Goal: Transaction & Acquisition: Purchase product/service

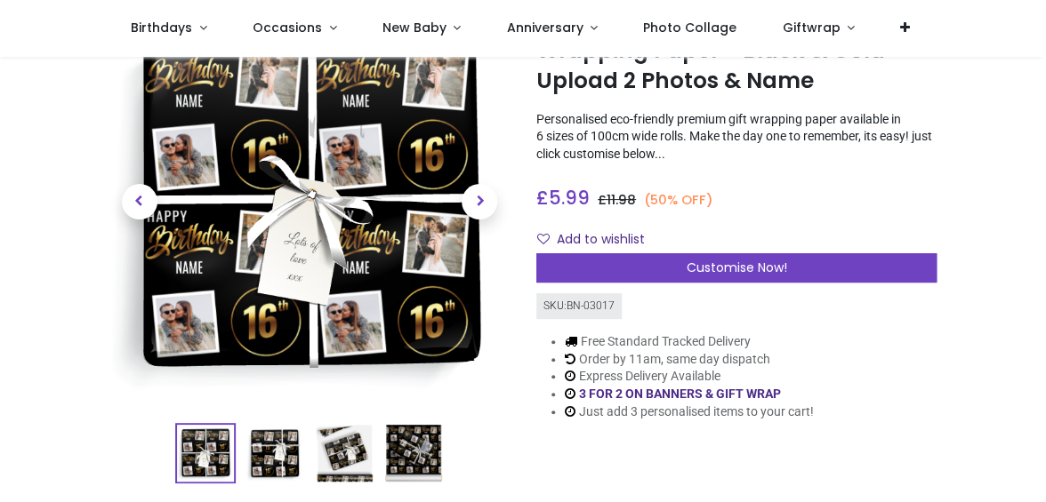
scroll to position [112, 0]
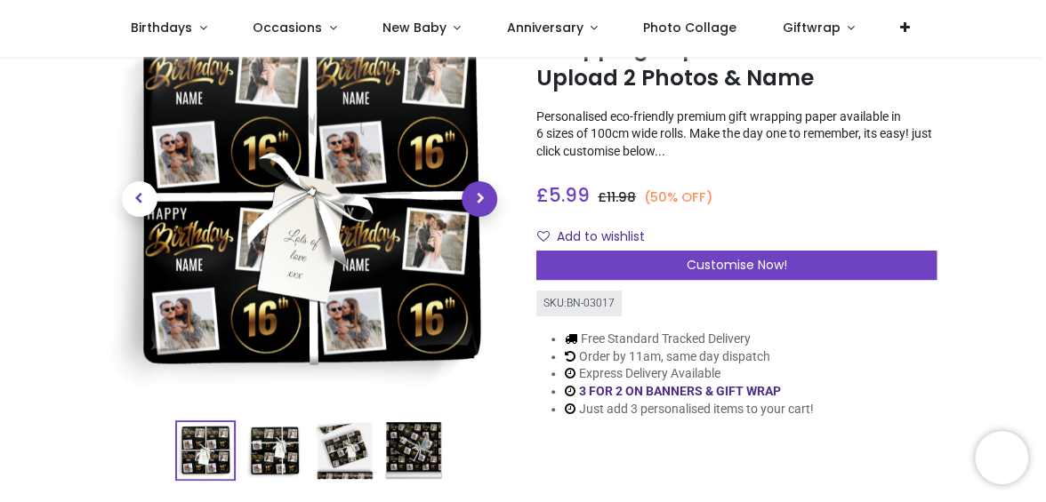
click at [477, 194] on span "Next" at bounding box center [480, 199] width 36 height 36
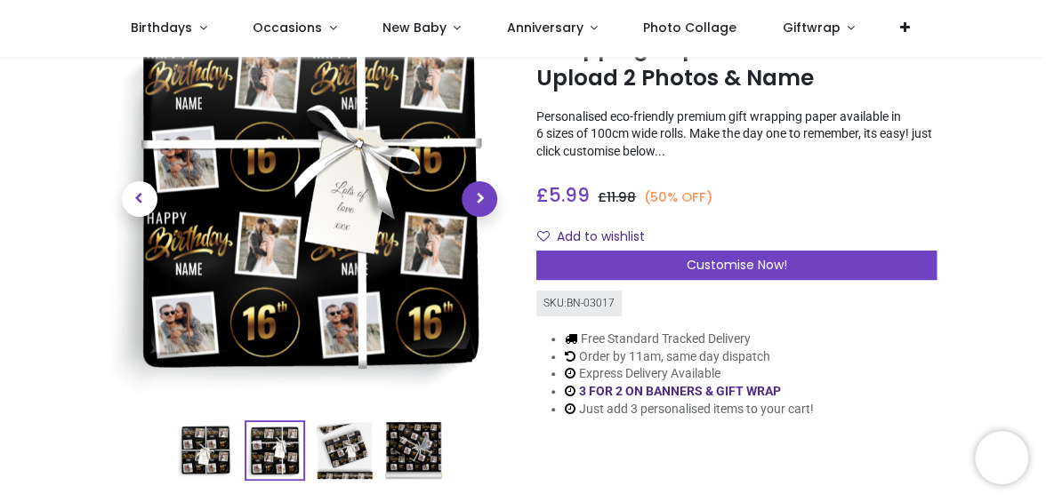
click at [477, 194] on span "Next" at bounding box center [480, 199] width 36 height 36
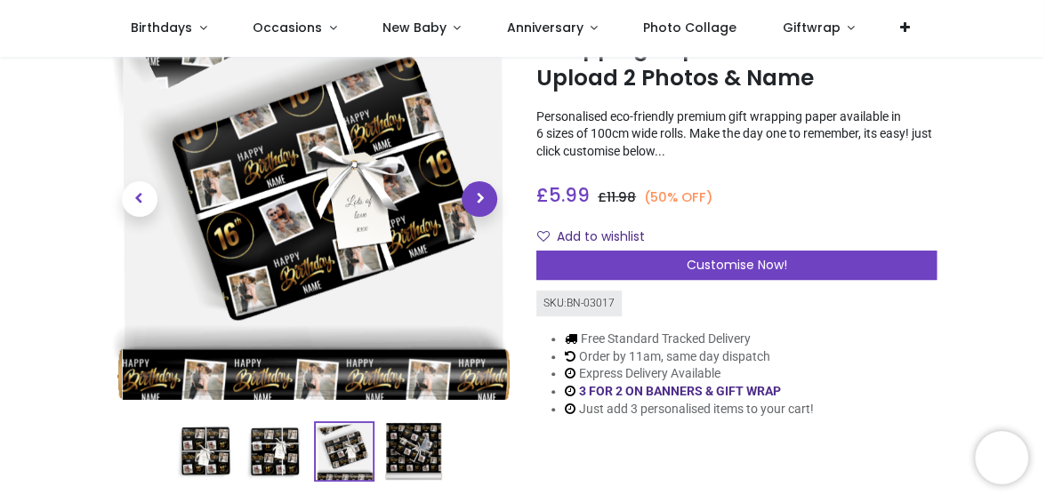
click at [477, 194] on span "Next" at bounding box center [480, 199] width 36 height 36
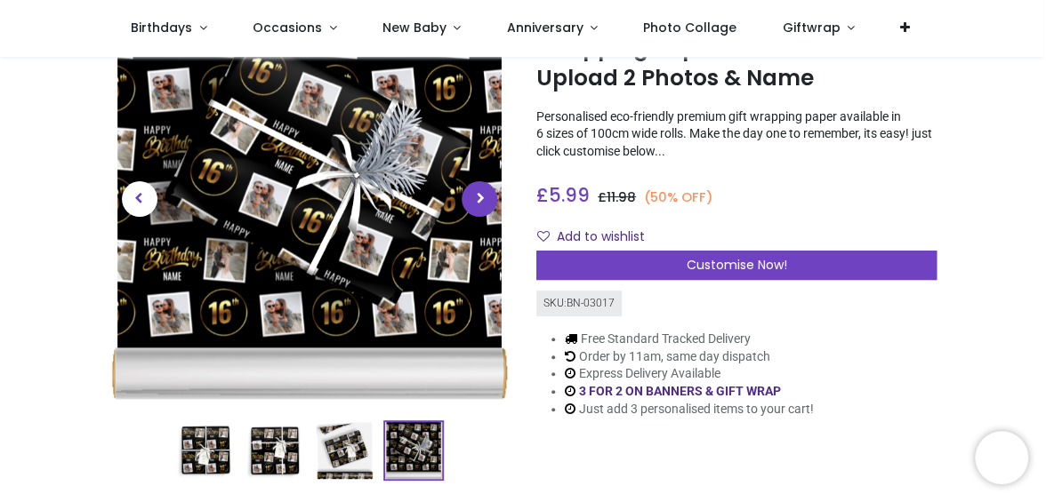
click at [477, 194] on span "Next" at bounding box center [480, 199] width 36 height 36
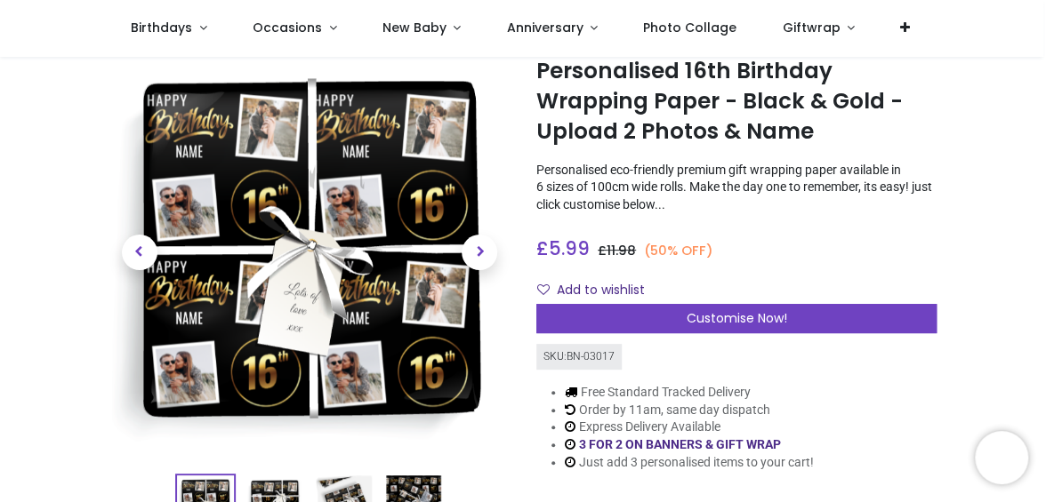
scroll to position [53, 0]
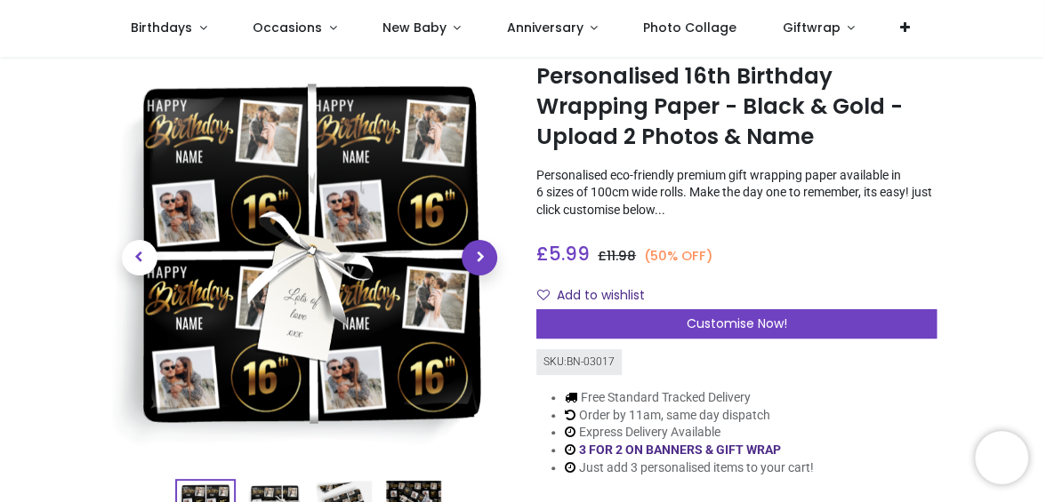
click at [478, 261] on span "Next" at bounding box center [480, 258] width 36 height 36
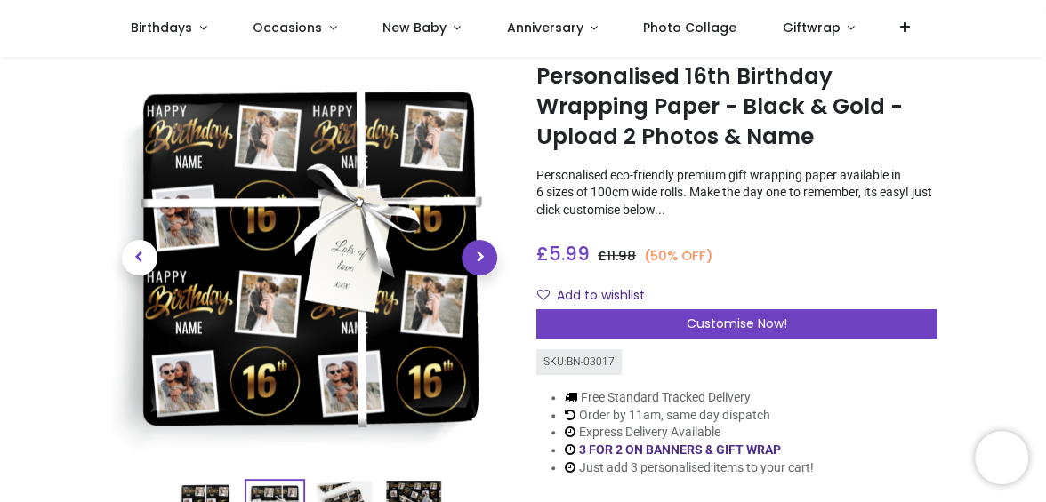
click at [478, 261] on span "Next" at bounding box center [480, 258] width 36 height 36
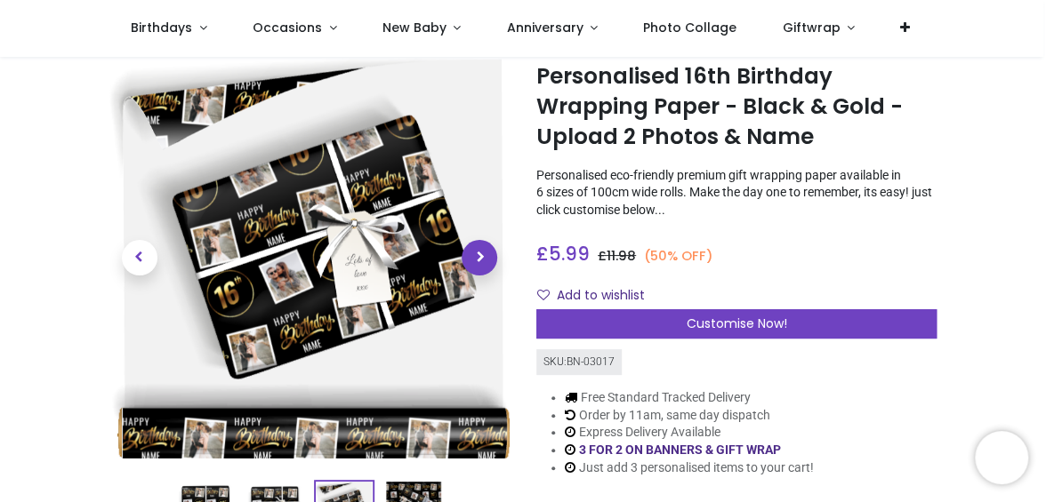
click at [478, 261] on span "Next" at bounding box center [480, 258] width 36 height 36
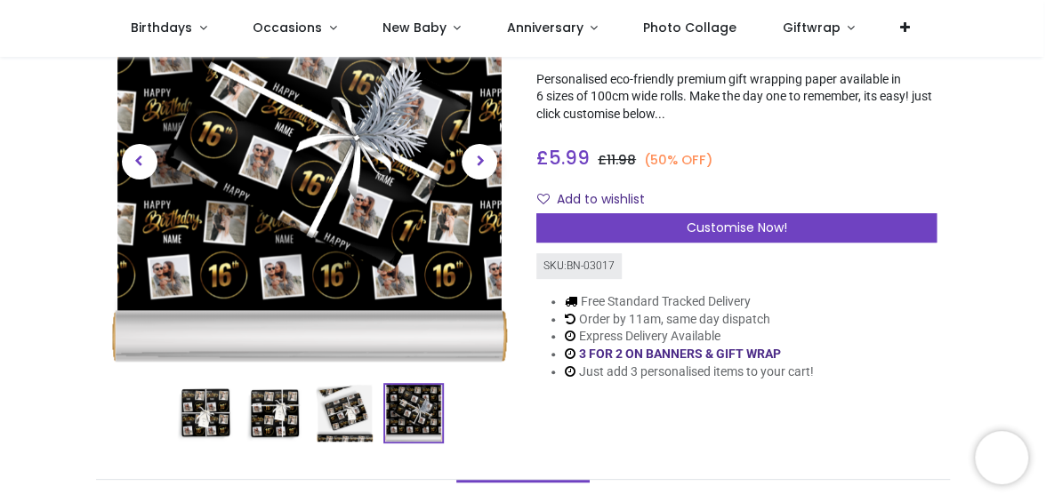
scroll to position [590, 0]
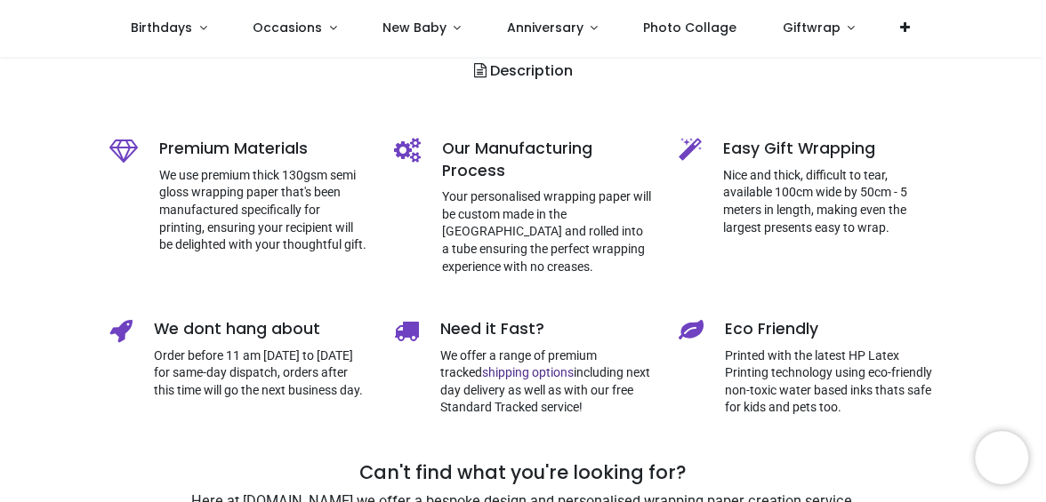
drag, startPoint x: 1042, startPoint y: 125, endPoint x: 1043, endPoint y: 93, distance: 31.1
click at [1043, 93] on div "Login • Register Birthdays Milestone Birthday 1510 products 0-3 Baby & Toddler …" at bounding box center [523, 251] width 1046 height 502
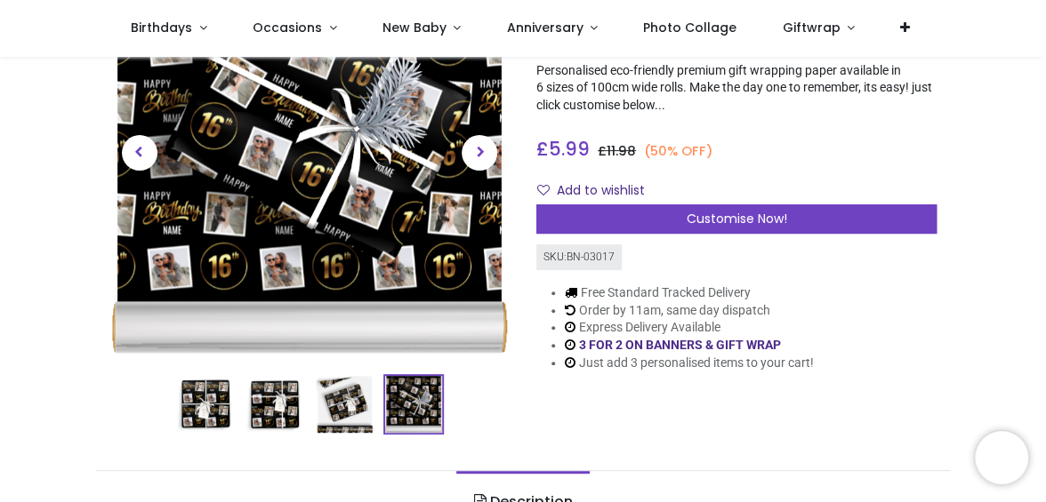
scroll to position [15, 0]
